Goal: Navigation & Orientation: Find specific page/section

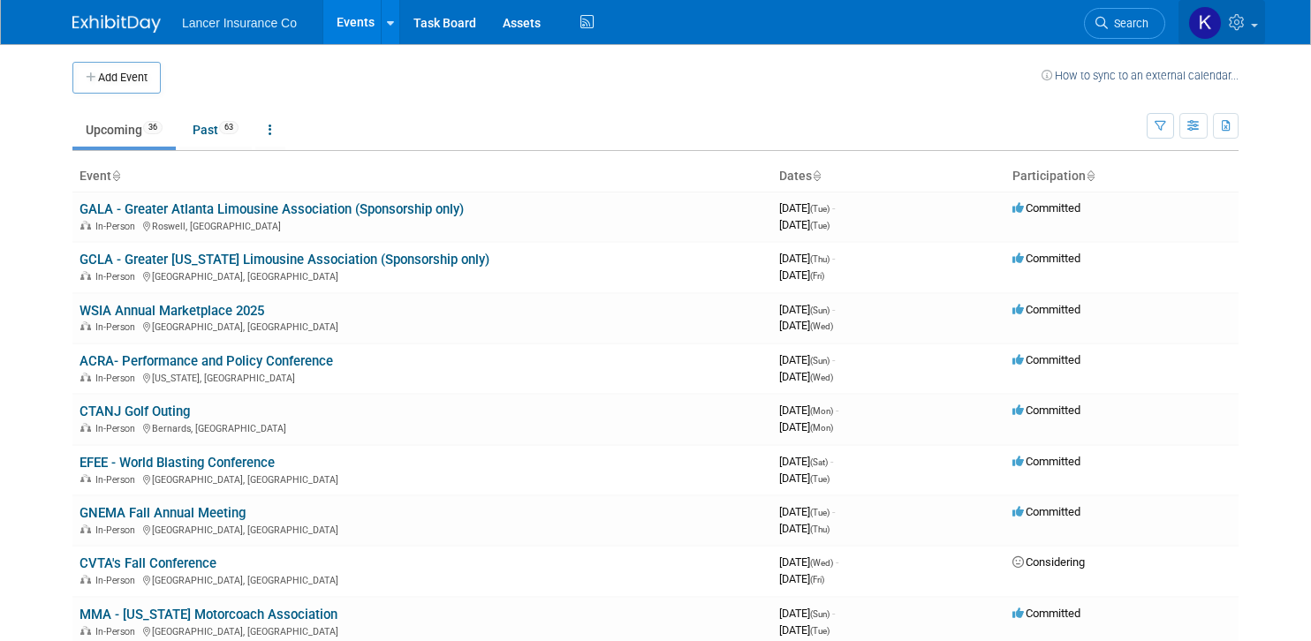
click at [1255, 27] on link at bounding box center [1222, 22] width 87 height 44
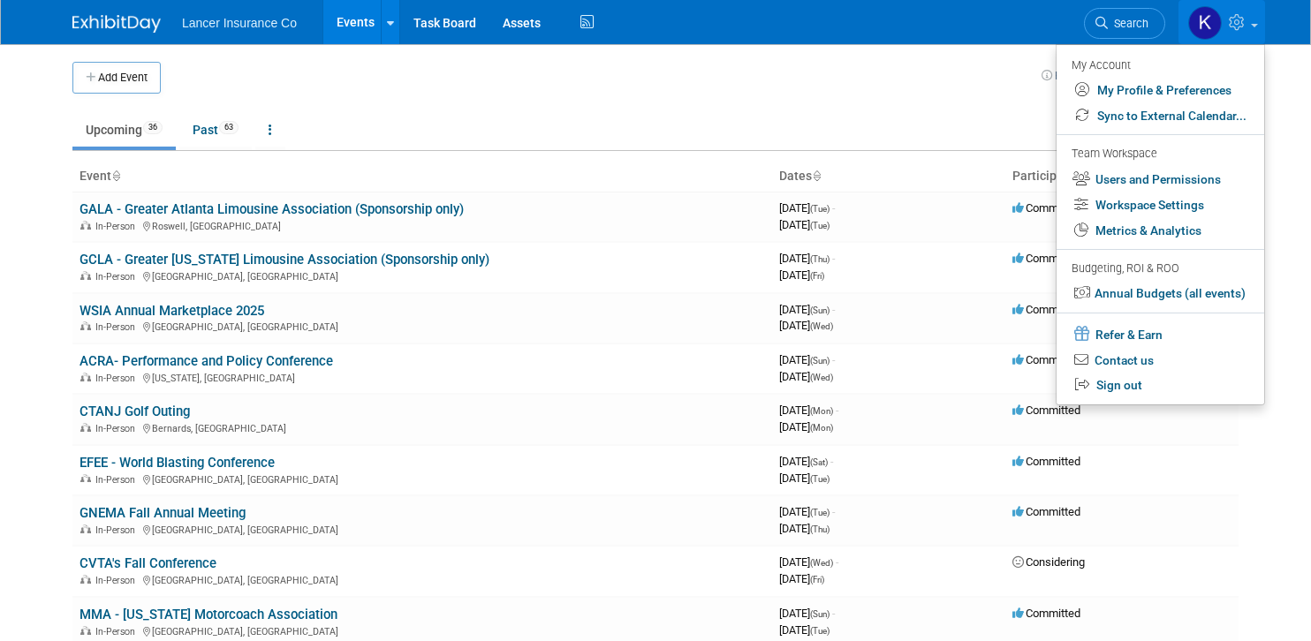
click at [644, 76] on td at bounding box center [601, 78] width 881 height 32
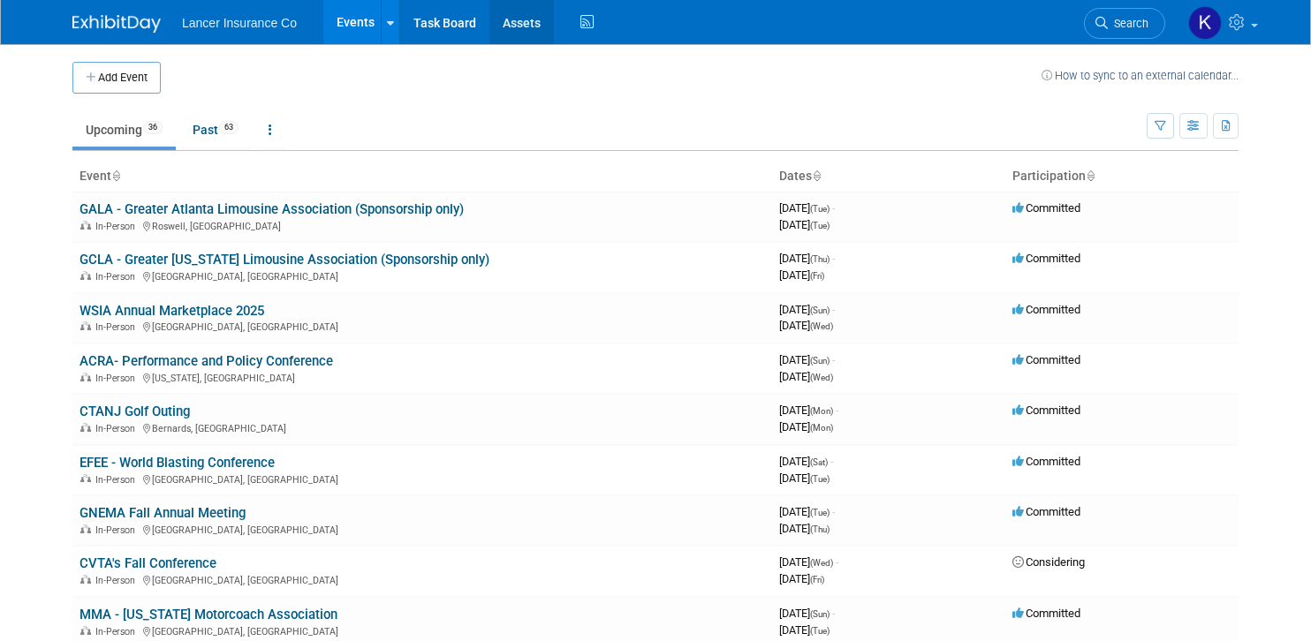
click at [514, 22] on link "Assets" at bounding box center [521, 22] width 64 height 44
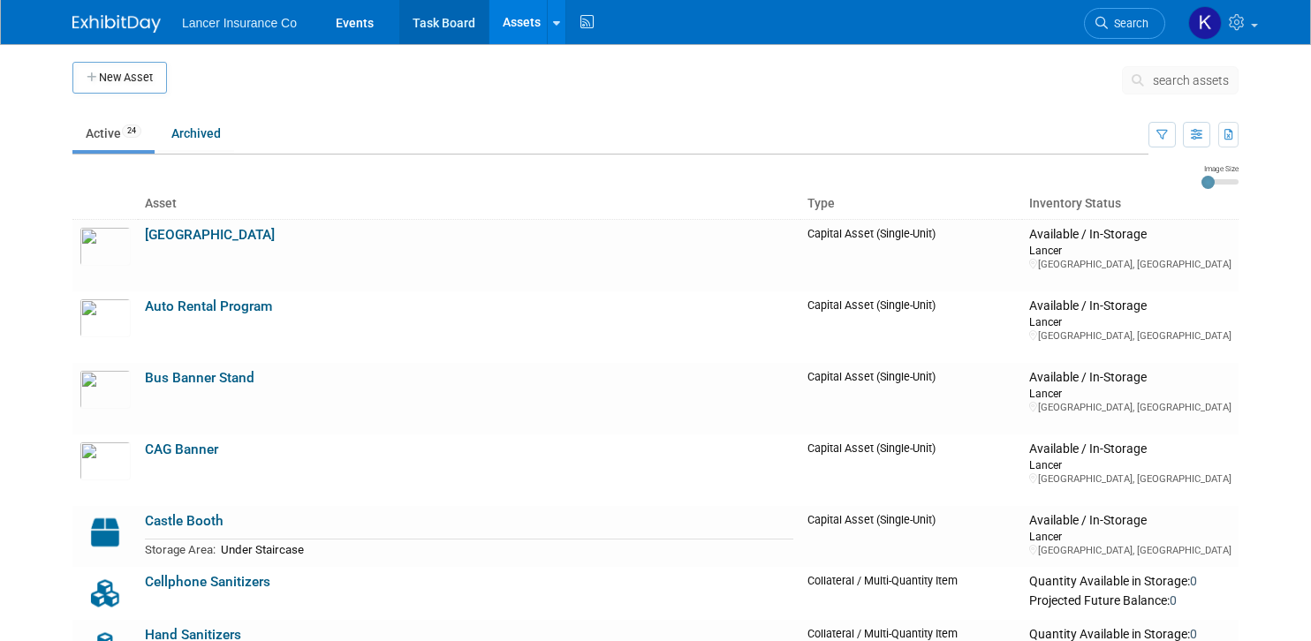
click at [443, 22] on link "Task Board" at bounding box center [443, 22] width 89 height 44
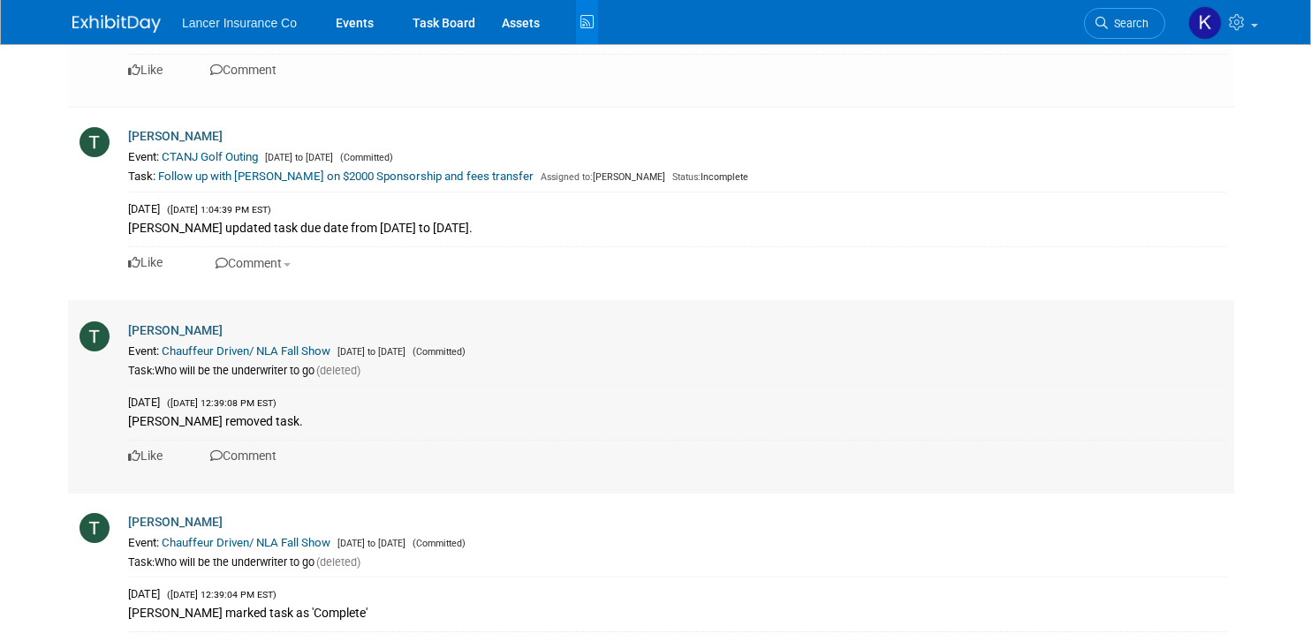
scroll to position [2375, 0]
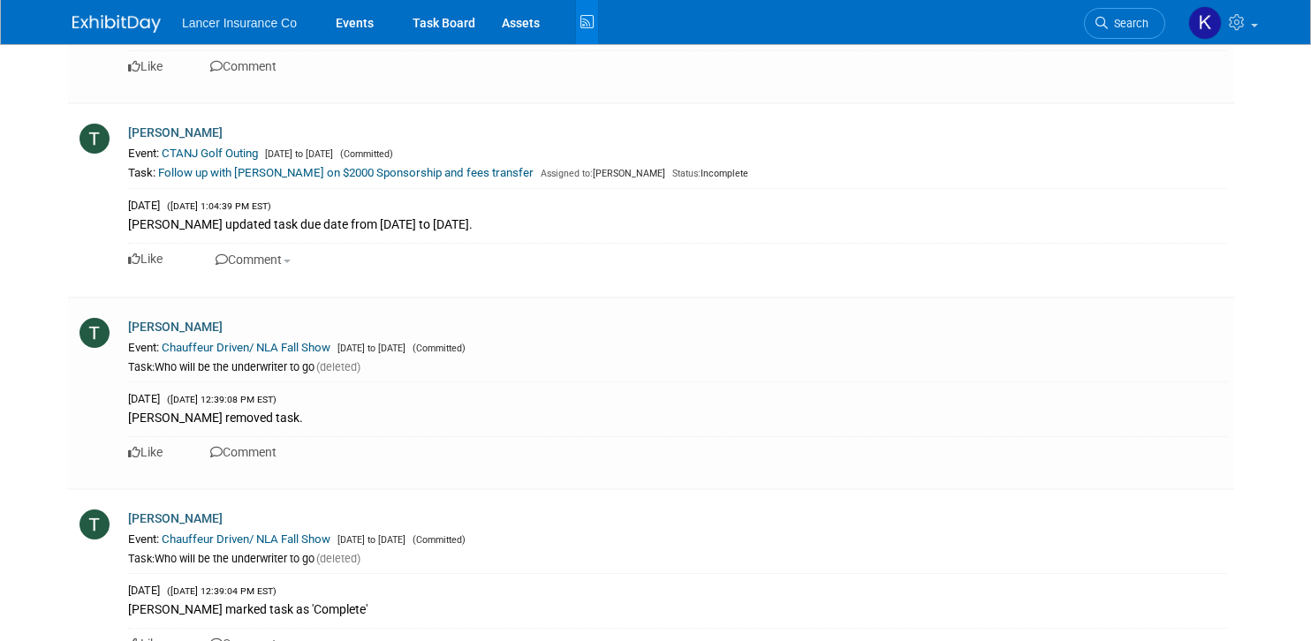
click at [134, 21] on img at bounding box center [116, 24] width 88 height 18
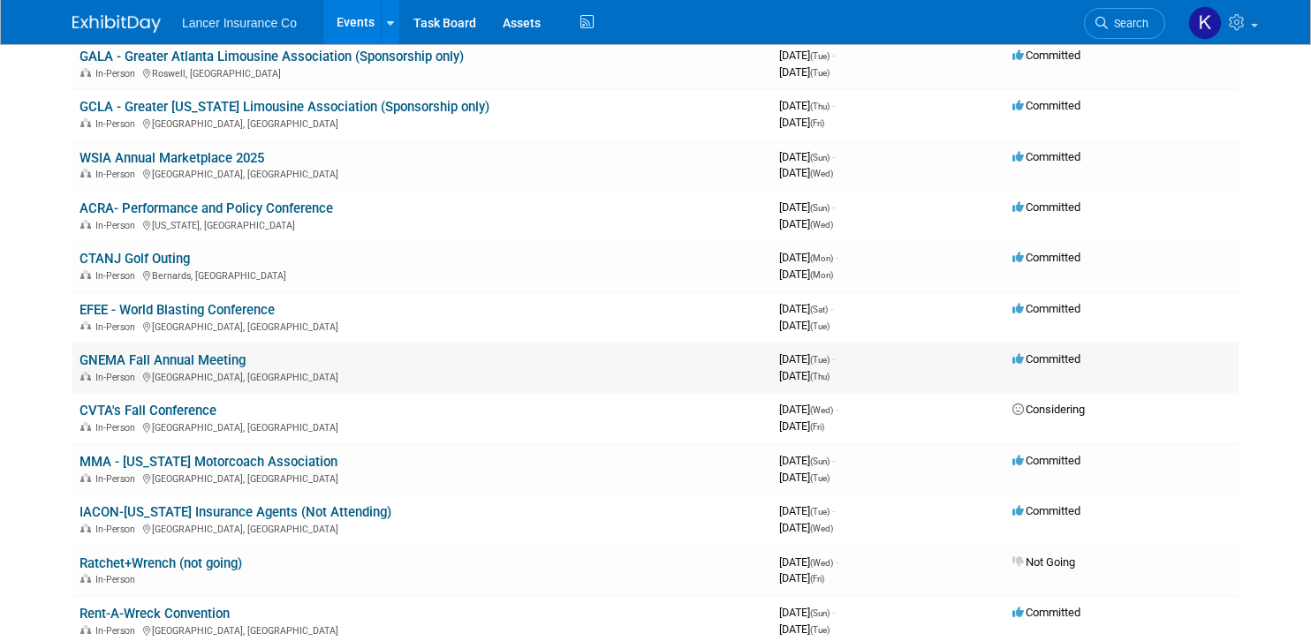
scroll to position [459, 0]
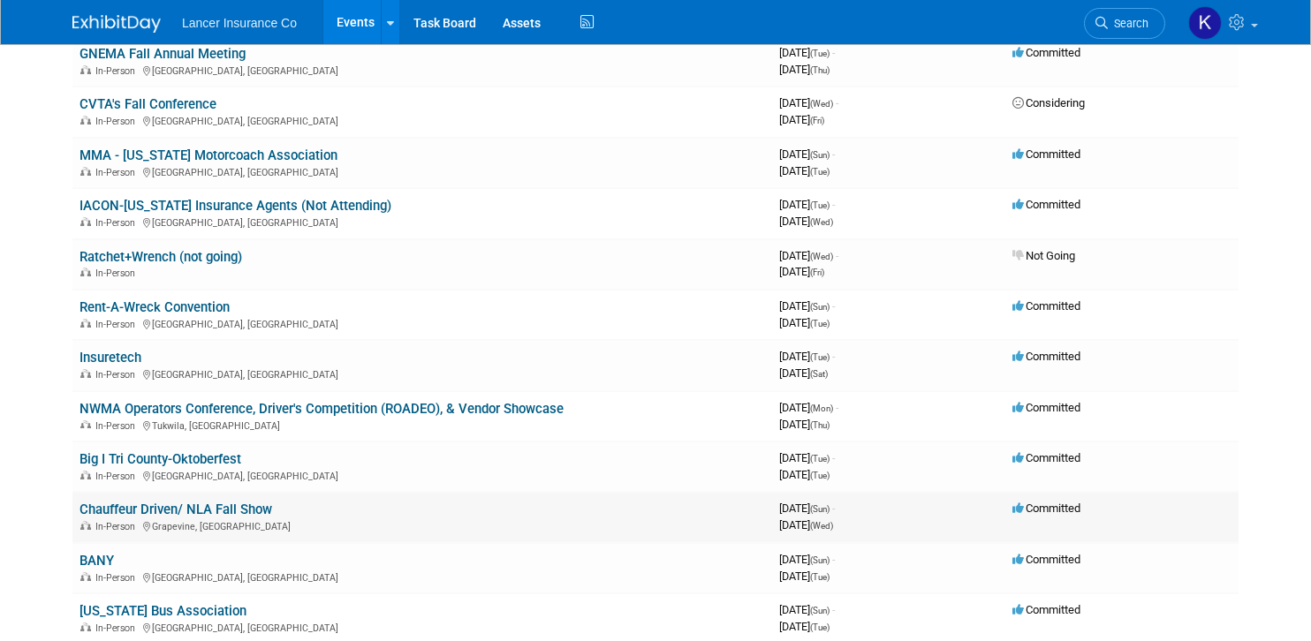
click at [183, 505] on link "Chauffeur Driven/ NLA Fall Show" at bounding box center [176, 510] width 193 height 16
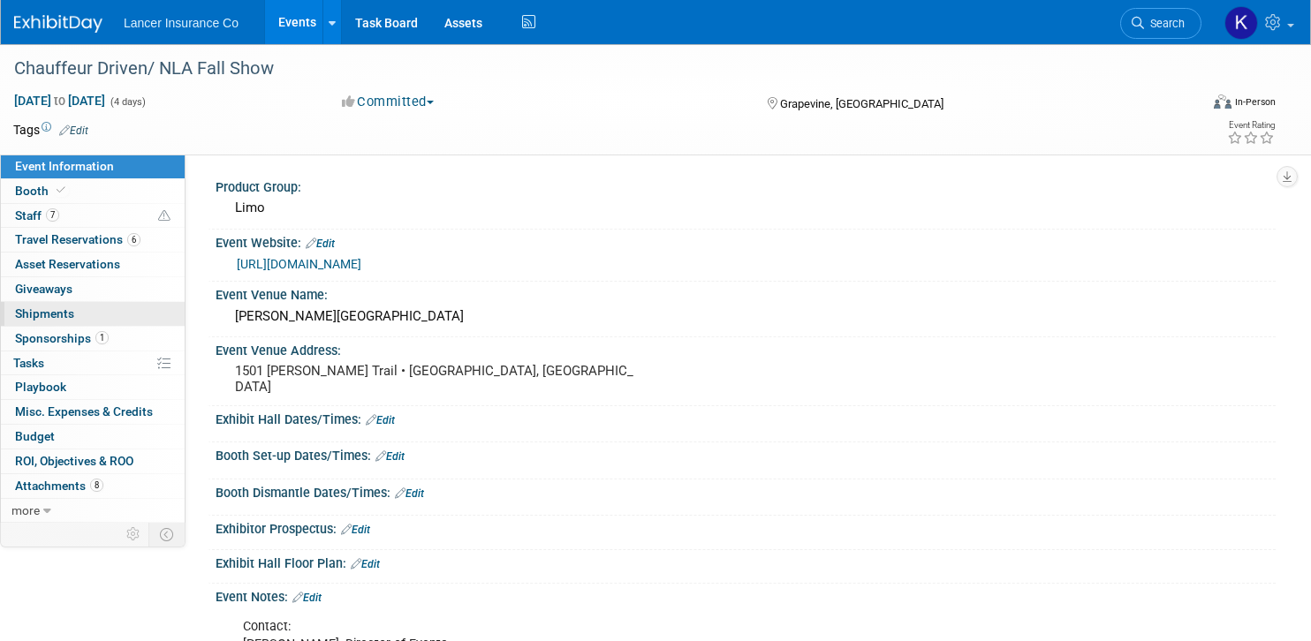
click at [63, 316] on span "Shipments 0" at bounding box center [44, 314] width 59 height 14
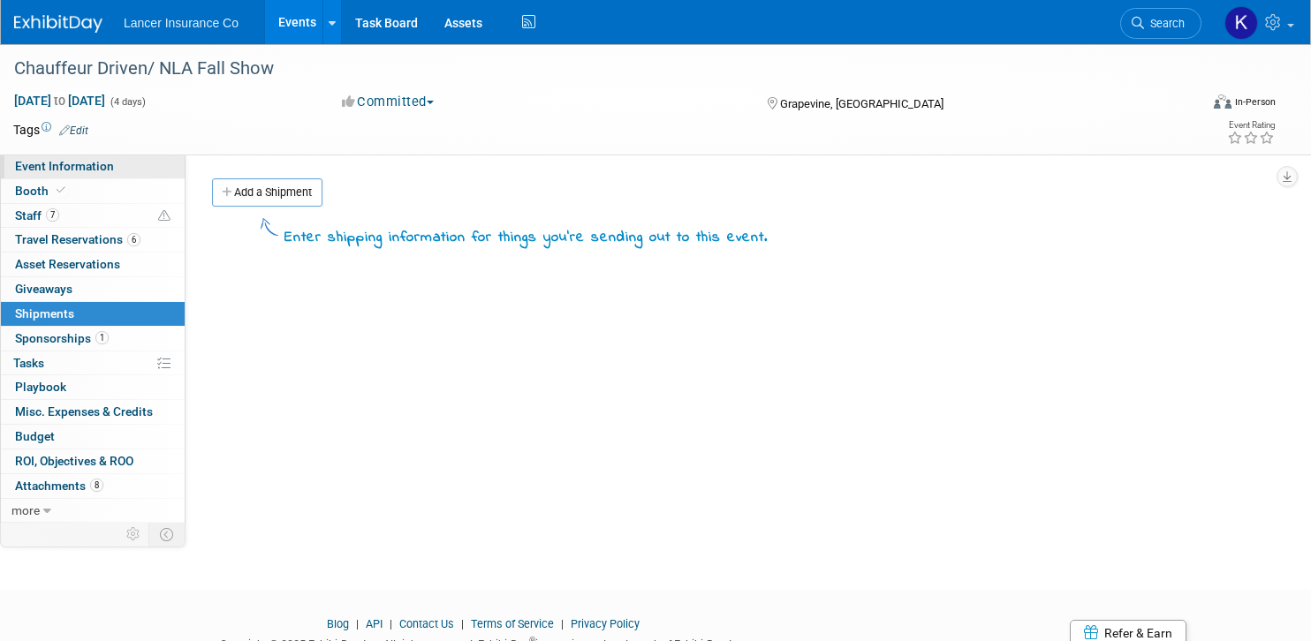
click at [73, 166] on span "Event Information" at bounding box center [64, 166] width 99 height 14
